Goal: Contribute content

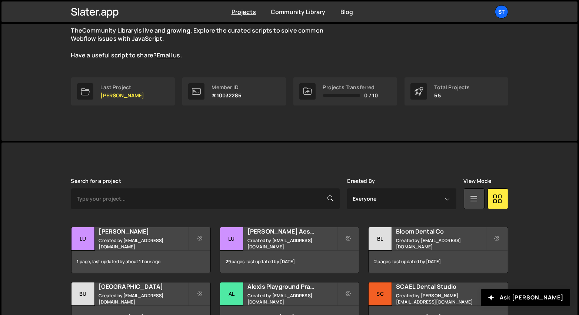
scroll to position [111, 0]
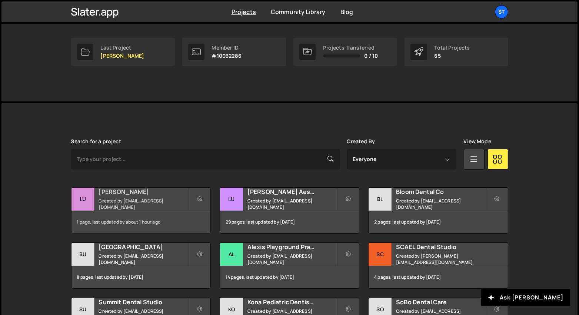
click at [157, 193] on h2 "[PERSON_NAME]" at bounding box center [143, 192] width 89 height 8
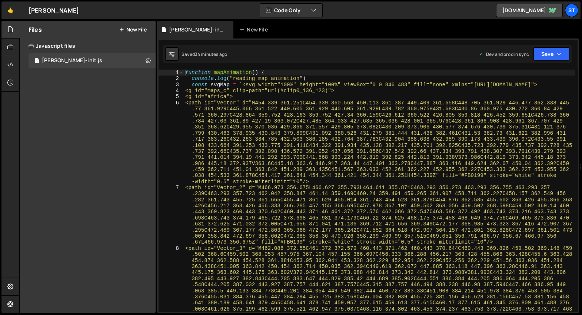
click at [286, 109] on div "function mapAnimation ( ) { console . log ( "reading map animation" ) const svg…" at bounding box center [379, 234] width 391 height 328
type textarea "<path id="Vector" d="M454.339 361.251C454.339 360.568 450.113 361.387 449.409 3…"
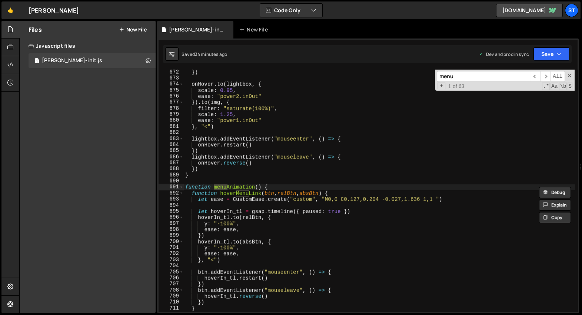
scroll to position [10382, 0]
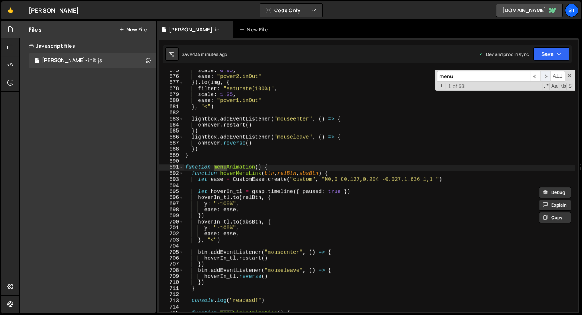
type input "menu"
click at [547, 77] on span "​" at bounding box center [545, 76] width 10 height 11
click at [180, 175] on span at bounding box center [181, 174] width 4 height 6
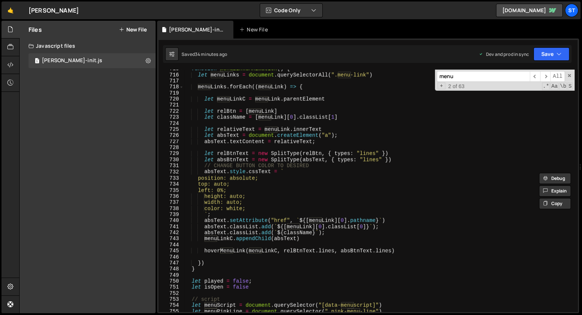
scroll to position [10468, 0]
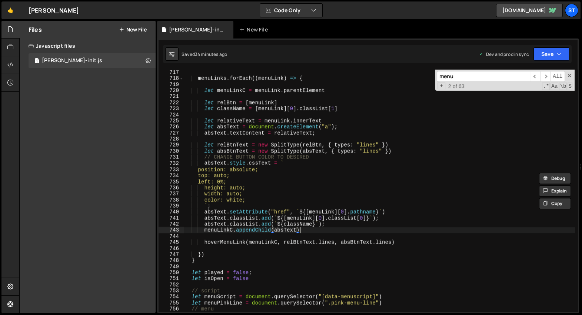
click at [322, 232] on div "let menuLinks = document . querySelectorAll ( ".menu-link" ) menuLinks . forEac…" at bounding box center [379, 191] width 391 height 255
click at [265, 213] on div "let menuLinks = document . querySelectorAll ( ".menu-link" ) menuLinks . forEac…" at bounding box center [379, 191] width 391 height 255
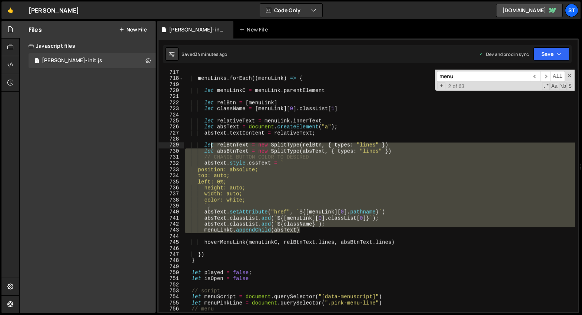
drag, startPoint x: 309, startPoint y: 229, endPoint x: 211, endPoint y: 146, distance: 128.6
click at [211, 146] on div "let menuLinks = document . querySelectorAll ( ".menu-link" ) menuLinks . forEac…" at bounding box center [379, 191] width 391 height 255
click at [211, 146] on div "let menuLinks = document . querySelectorAll ( ".menu-link" ) menuLinks . forEac…" at bounding box center [379, 191] width 391 height 242
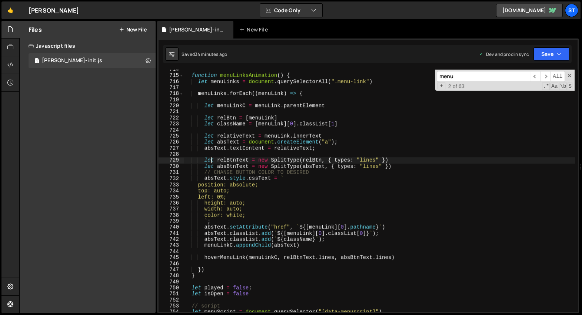
scroll to position [10463, 0]
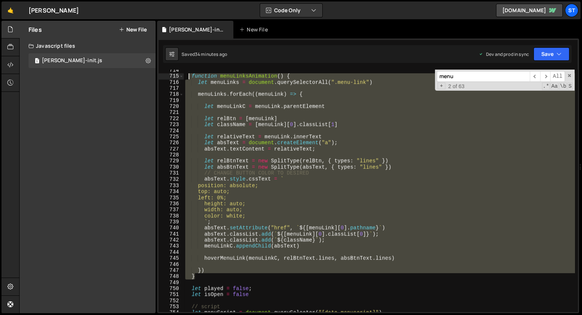
drag, startPoint x: 199, startPoint y: 275, endPoint x: 189, endPoint y: 76, distance: 198.9
click at [189, 76] on div "function menuLinksAnimation ( ) { let menuLinks = document . querySelectorAll (…" at bounding box center [379, 194] width 391 height 255
click at [299, 226] on div "function menuLinksAnimation ( ) { let menuLinks = document . querySelectorAll (…" at bounding box center [379, 191] width 391 height 242
type textarea "absText.setAttribute("href", `${[menuLink][0].pathname}`)"
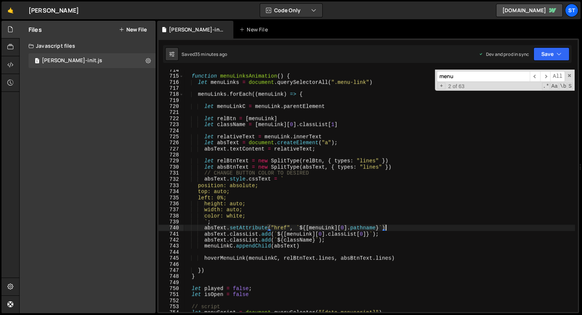
scroll to position [0, 1]
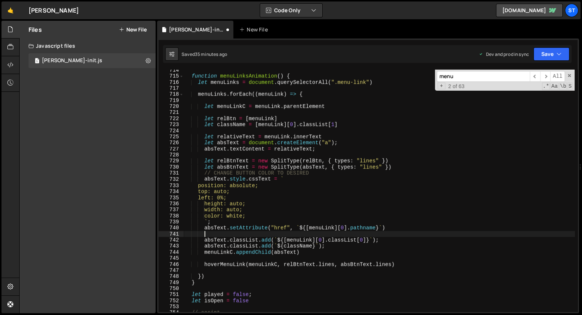
paste textarea "}"
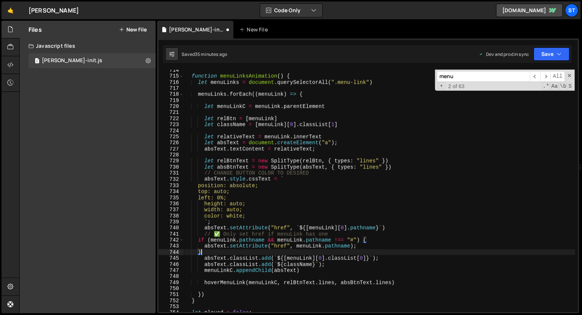
scroll to position [10461, 0]
click at [290, 227] on div "function menuLinksAnimation ( ) { let menuLinks = document . querySelectorAll (…" at bounding box center [379, 194] width 391 height 255
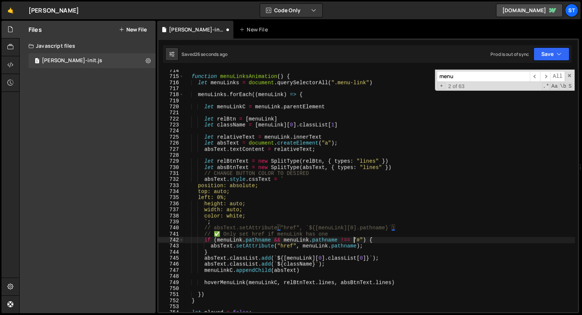
click at [353, 237] on div "function menuLinksAnimation ( ) { let menuLinks = document . querySelectorAll (…" at bounding box center [379, 194] width 391 height 255
click at [218, 75] on div "function menuLinksAnimation ( ) { let menuLinks = document . querySelectorAll (…" at bounding box center [379, 194] width 391 height 255
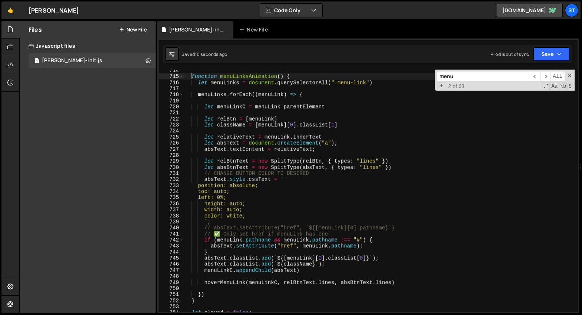
click at [261, 141] on div "function menuLinksAnimation ( ) { let menuLinks = document . querySelectorAll (…" at bounding box center [379, 194] width 391 height 255
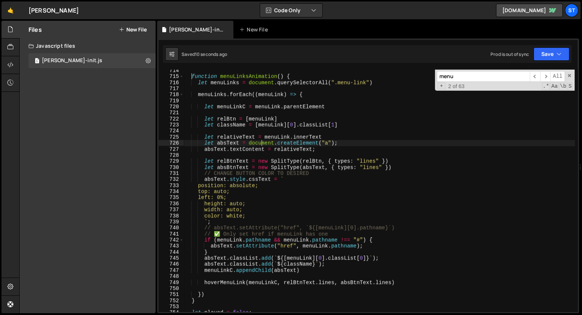
scroll to position [0, 0]
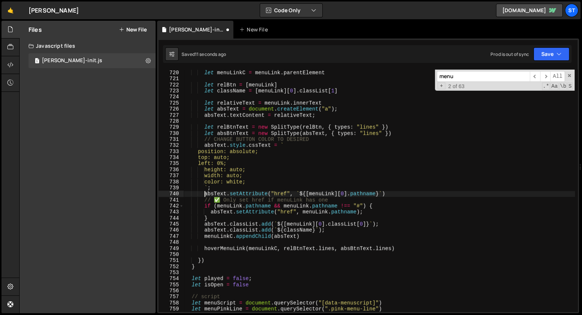
type textarea "});"
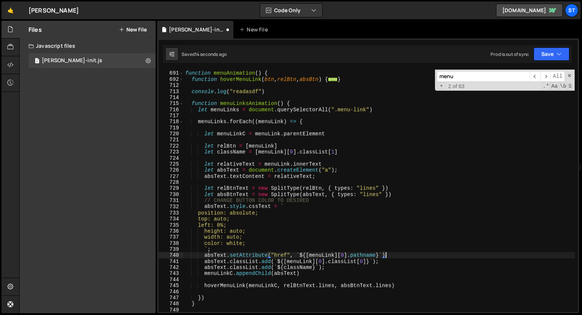
scroll to position [10453, 0]
click at [182, 103] on span at bounding box center [181, 104] width 4 height 6
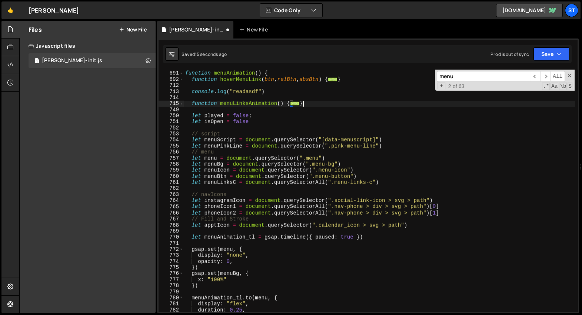
click at [345, 102] on div "function menuAnimation ( ) { function hoverMenuLink ( btn , relBtn , absBtn ) {…" at bounding box center [379, 191] width 391 height 255
type textarea "}"
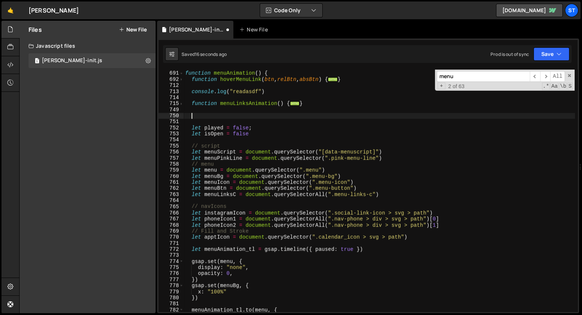
paste textarea
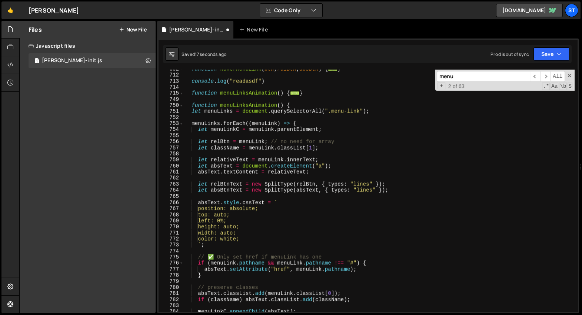
scroll to position [10427, 0]
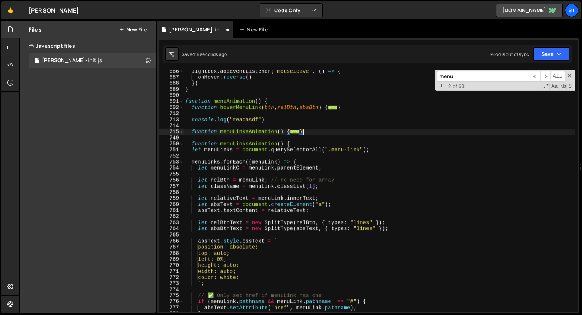
click at [321, 131] on div "lightbox . addEventListener ( "mouseleave" , ( ) => { onHover . reverse ( ) }) …" at bounding box center [379, 196] width 391 height 255
click at [321, 131] on div "lightbox . addEventListener ( "mouseleave" , ( ) => { onHover . reverse ( ) }) …" at bounding box center [379, 191] width 391 height 242
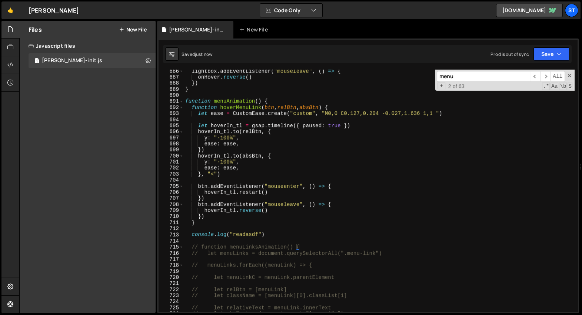
click at [272, 197] on div "lightbox . addEventListener ( "mouseleave" , ( ) => { onHover . reverse ( ) }) …" at bounding box center [379, 196] width 391 height 255
type textarea "})"
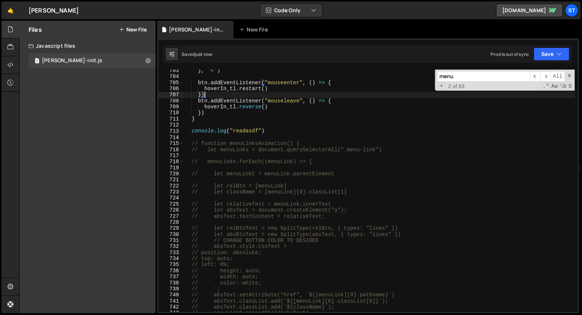
scroll to position [10368, 0]
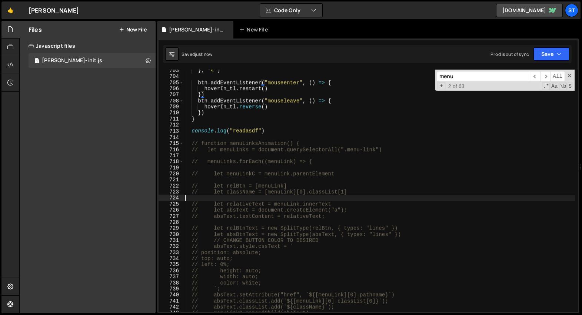
click at [272, 197] on div "} , "<" ) btn . addEventListener ( "mouseenter" , ( ) => { hoverIn_tl . restart…" at bounding box center [379, 195] width 391 height 255
click at [539, 55] on button "Save" at bounding box center [552, 53] width 36 height 13
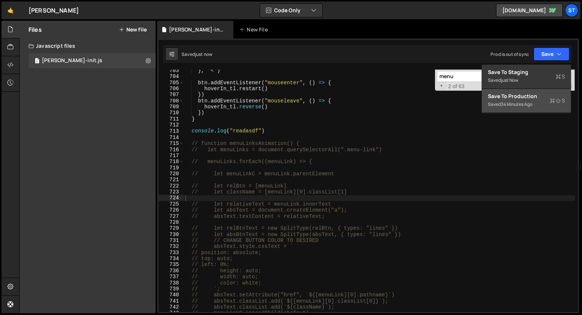
click at [530, 97] on div "Save to Production S" at bounding box center [526, 96] width 77 height 7
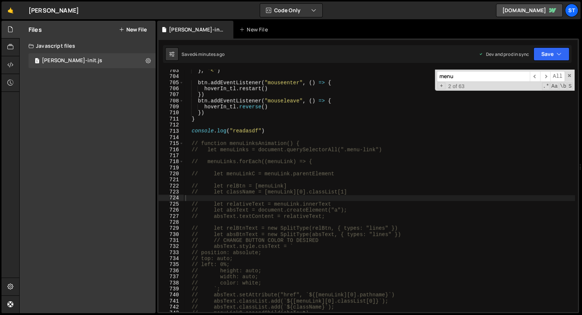
click at [324, 137] on div "} , "<" ) btn . addEventListener ( "mouseenter" , ( ) => { hoverIn_tl . restart…" at bounding box center [379, 195] width 391 height 255
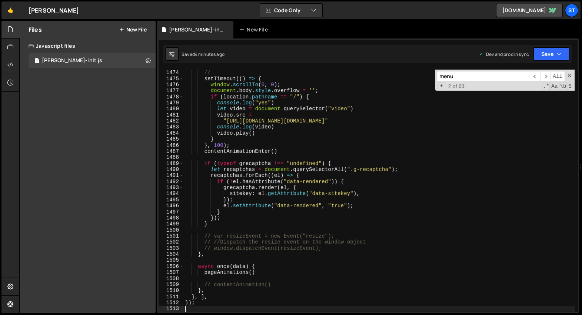
scroll to position [11902, 0]
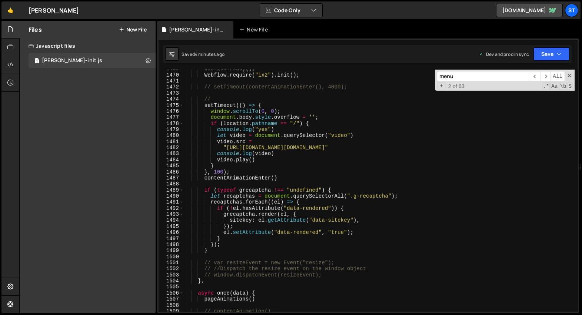
click at [228, 148] on div "Webflow . ready ( ) ; Webflow . require ( "ix2" ) . init ( ) ; // setTimeout(co…" at bounding box center [379, 193] width 391 height 255
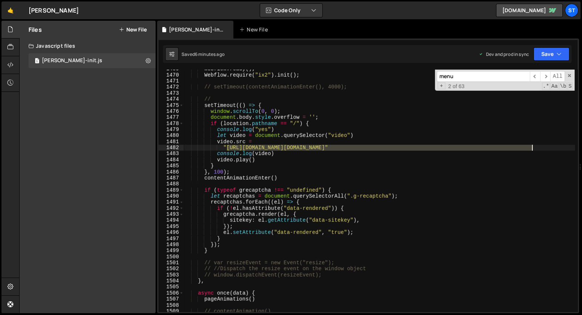
click at [533, 148] on div "Webflow . ready ( ) ; Webflow . require ( "ix2" ) . init ( ) ; // setTimeout(co…" at bounding box center [379, 193] width 391 height 255
paste textarea "Horizontal+V6.mp4"
type textarea ""https://s3.us-east-1.amazonaws.com/s8e8.client-assets/Luca+Aesthetics/Horizont…"
click at [403, 148] on div "Webflow . ready ( ) ; Webflow . require ( "ix2" ) . init ( ) ; // setTimeout(co…" at bounding box center [379, 193] width 391 height 255
